Goal: Navigation & Orientation: Find specific page/section

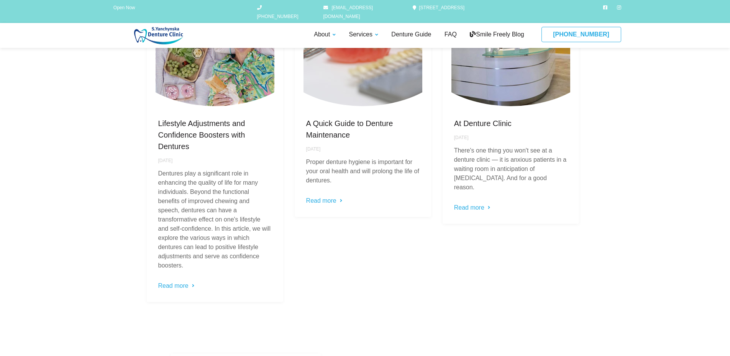
scroll to position [1791, 0]
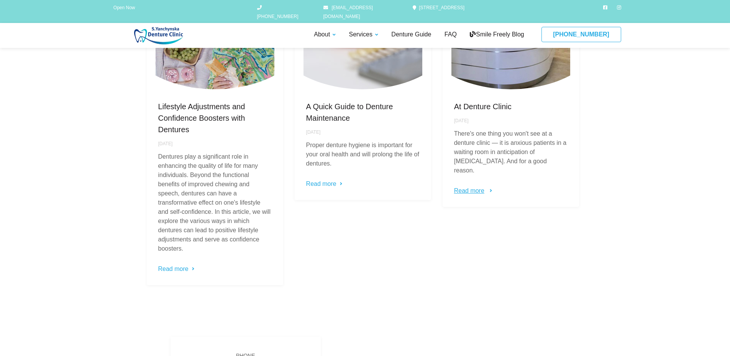
click at [471, 186] on link "Read more" at bounding box center [472, 190] width 36 height 9
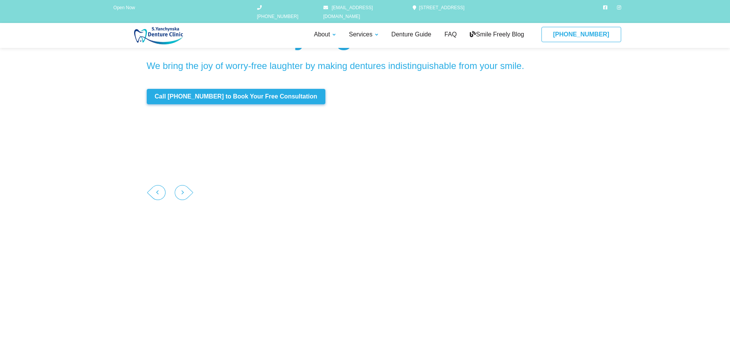
scroll to position [0, 0]
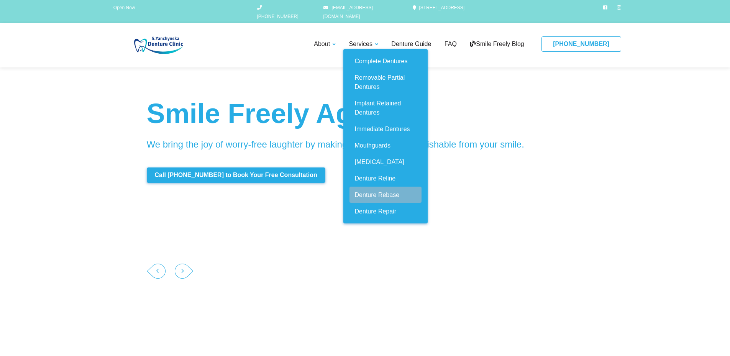
click at [381, 187] on link "Denture Rebase" at bounding box center [385, 195] width 72 height 16
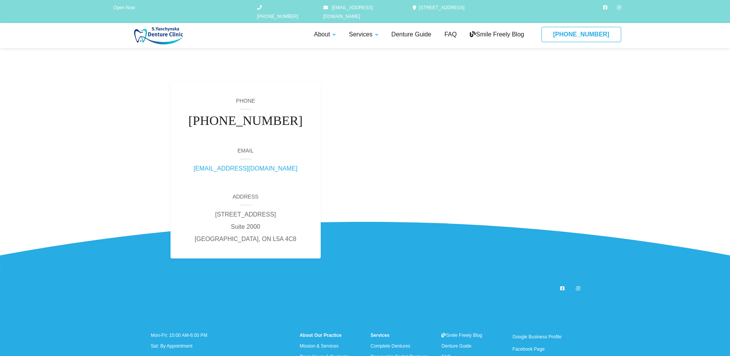
scroll to position [1551, 0]
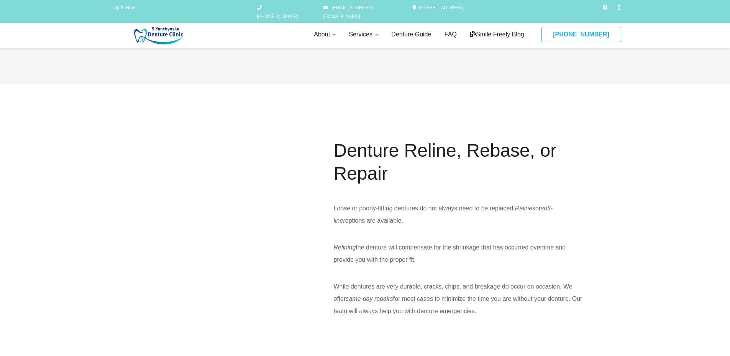
scroll to position [2403, 0]
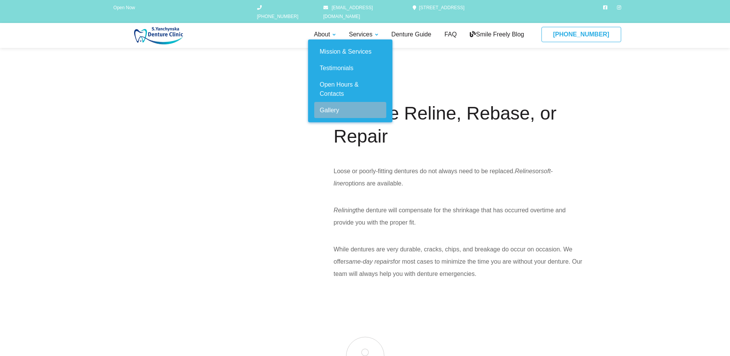
click at [331, 102] on link "Gallery" at bounding box center [350, 110] width 72 height 16
